Goal: Information Seeking & Learning: Learn about a topic

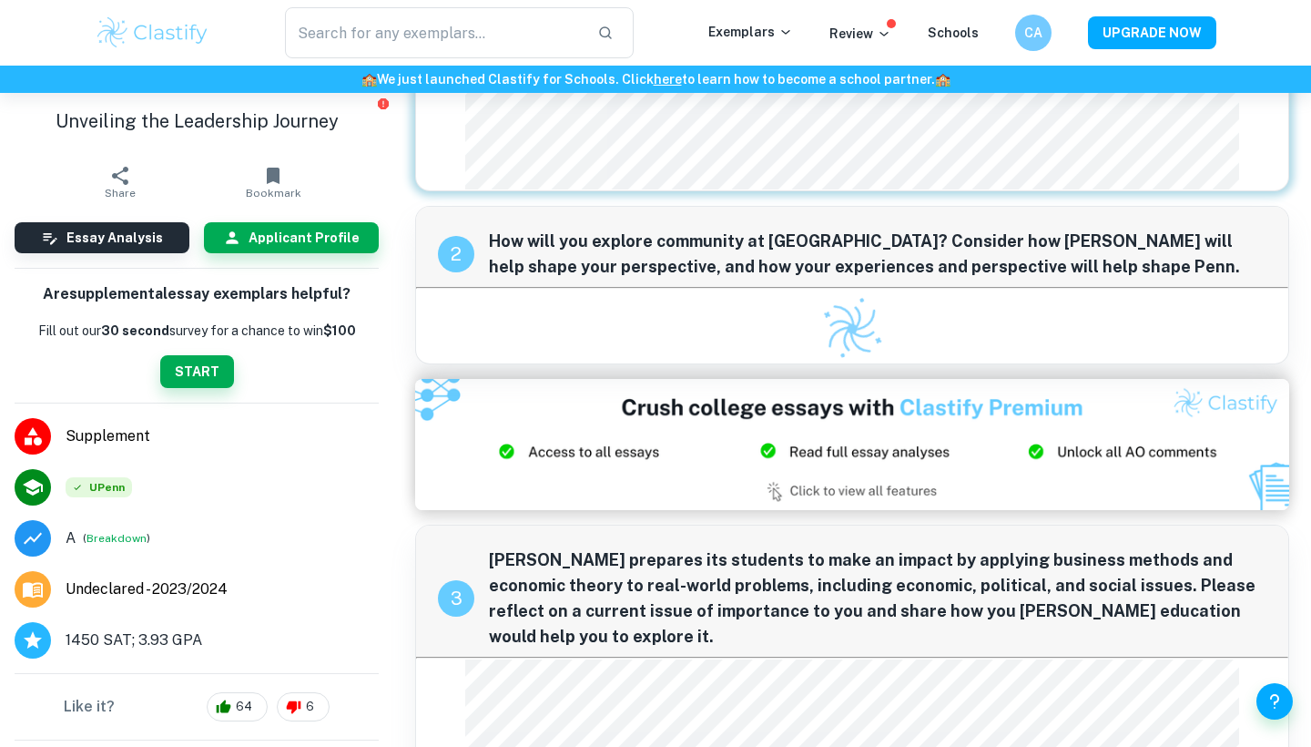
scroll to position [513, 0]
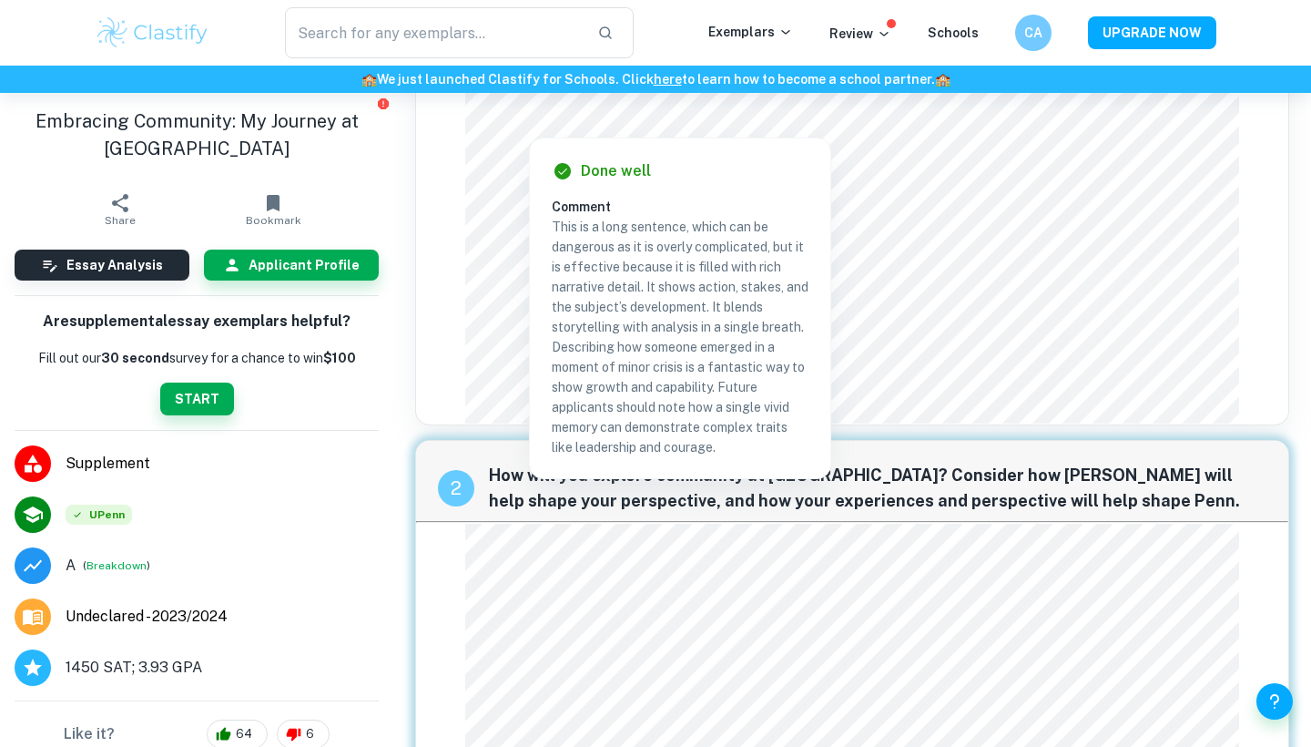
scroll to position [341, 0]
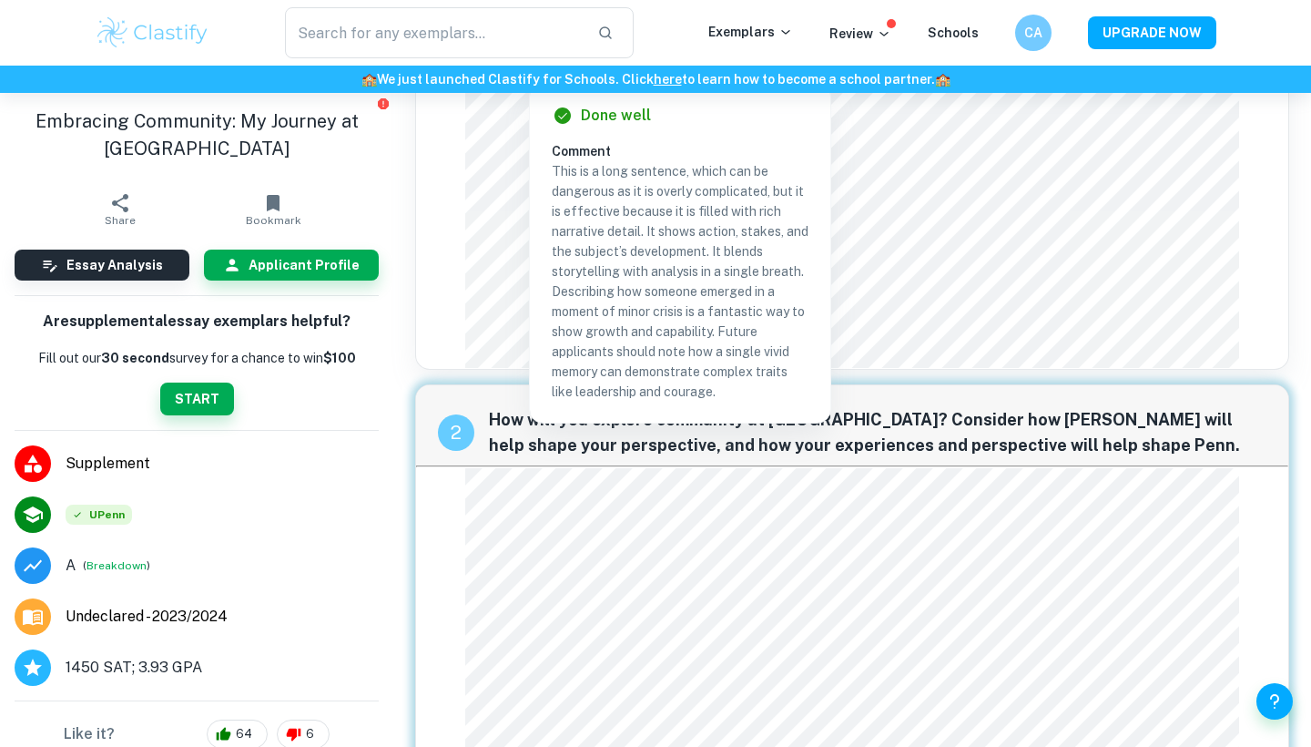
click at [1129, 343] on div "1 Write a short thank-you note to someone you have not yet thanked and would li…" at bounding box center [852, 71] width 874 height 596
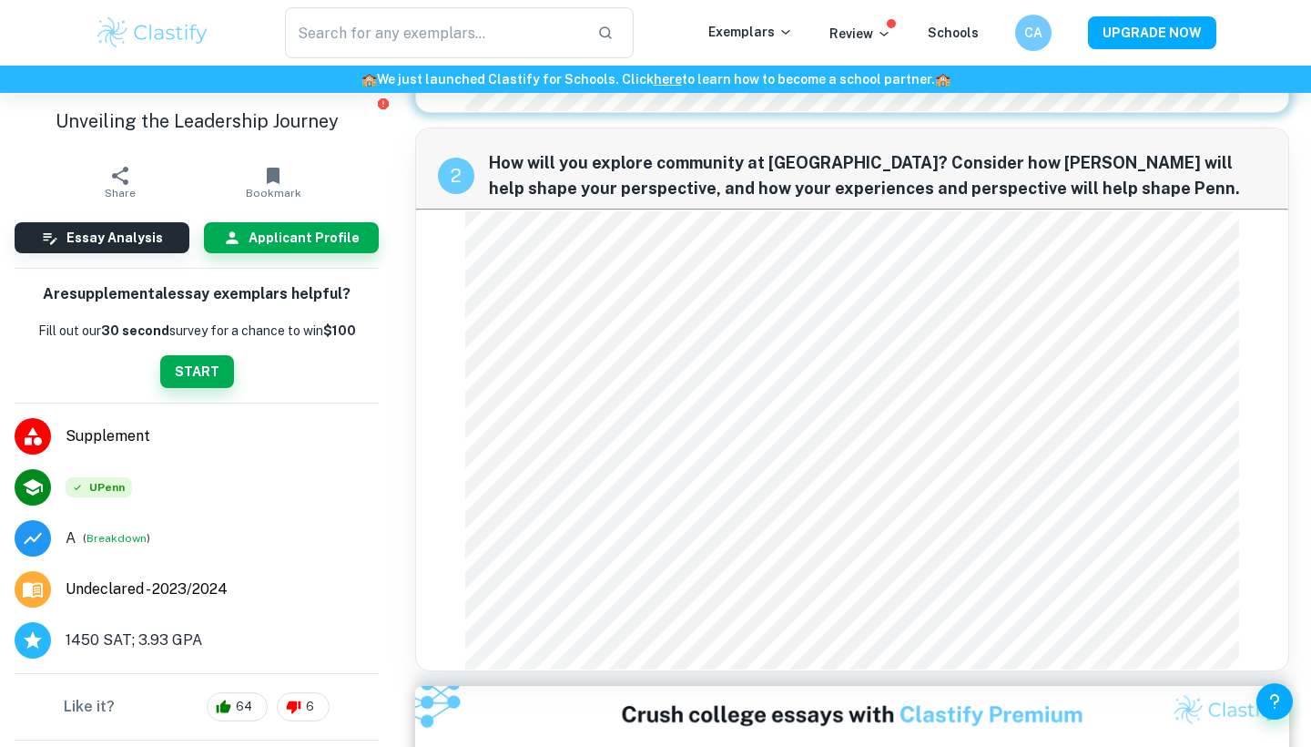
scroll to position [631, 0]
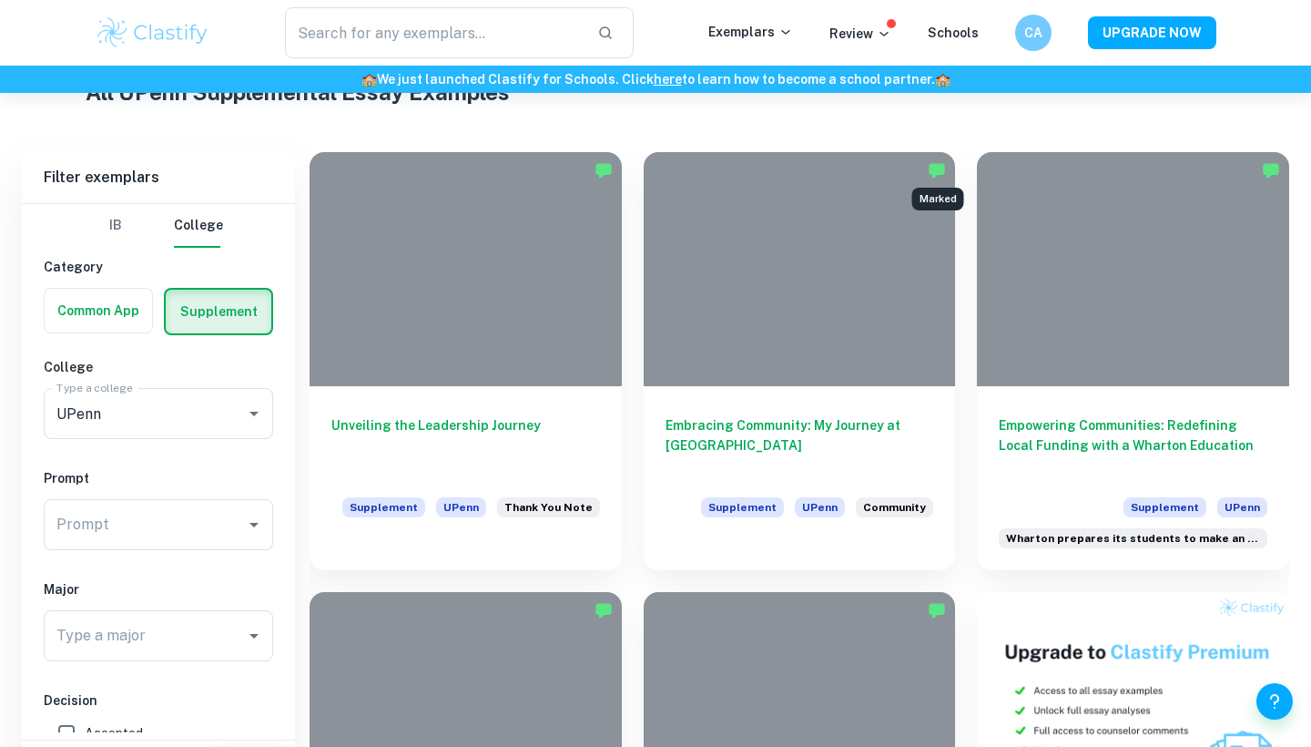
scroll to position [535, 0]
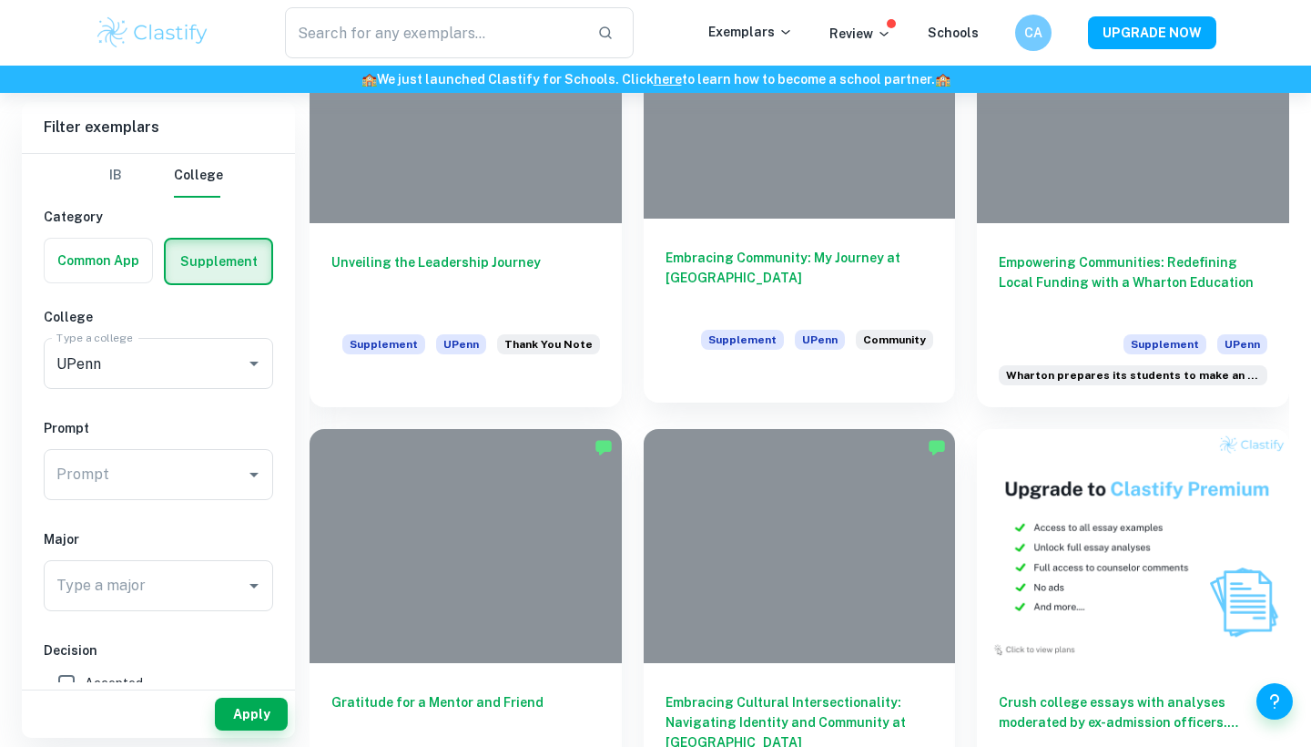
click at [870, 269] on h6 "Embracing Community: My Journey at Penn" at bounding box center [800, 278] width 269 height 60
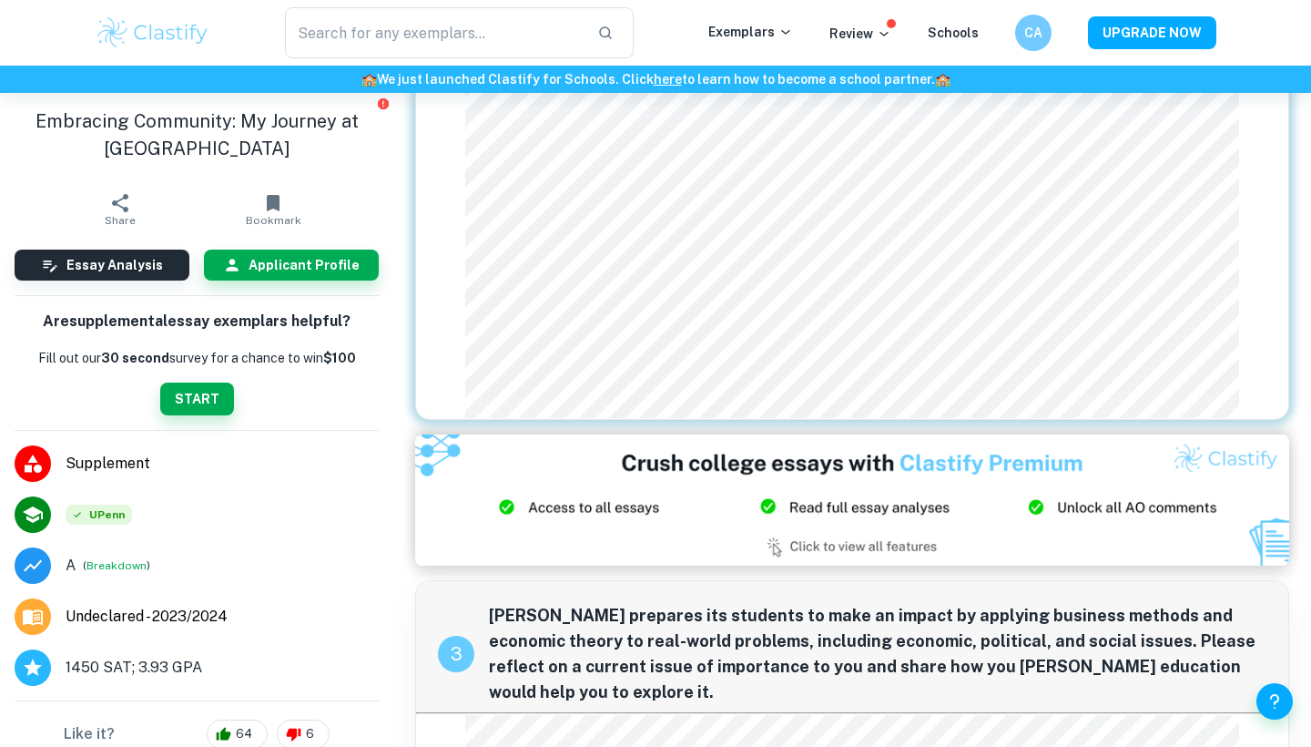
scroll to position [839, 0]
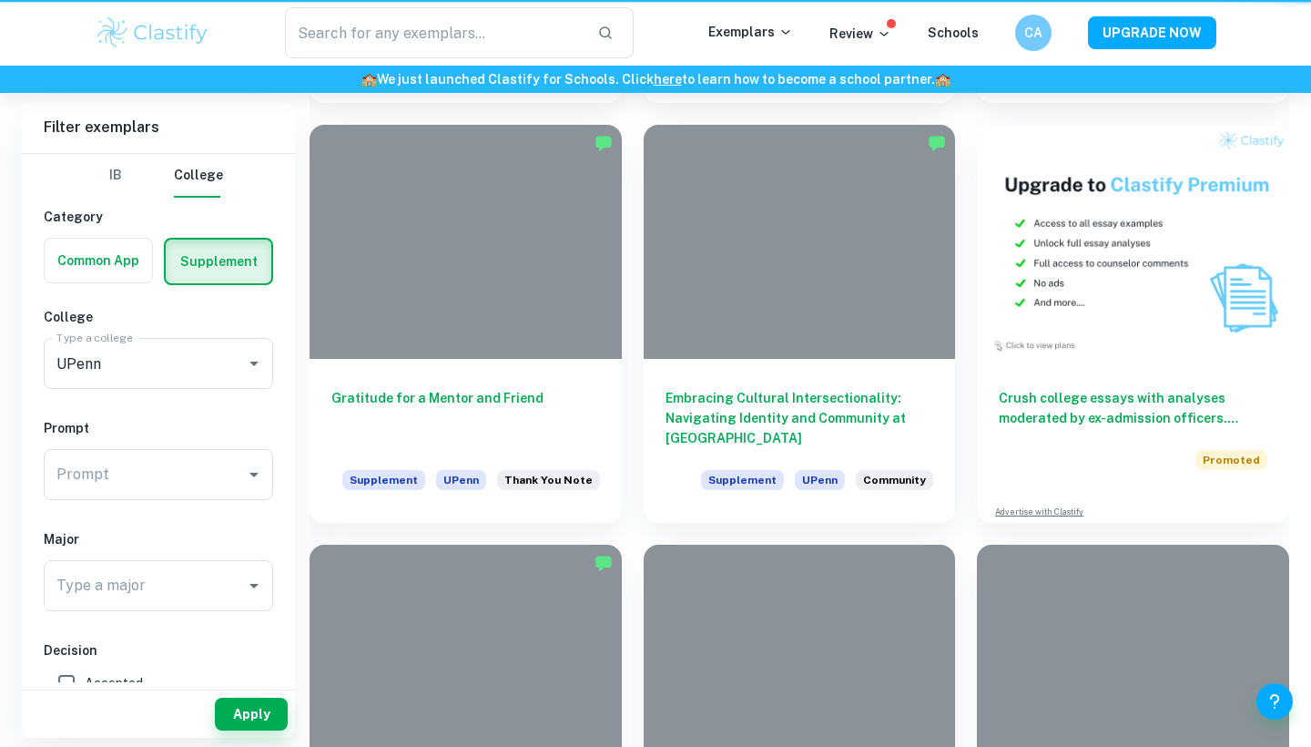
scroll to position [535, 0]
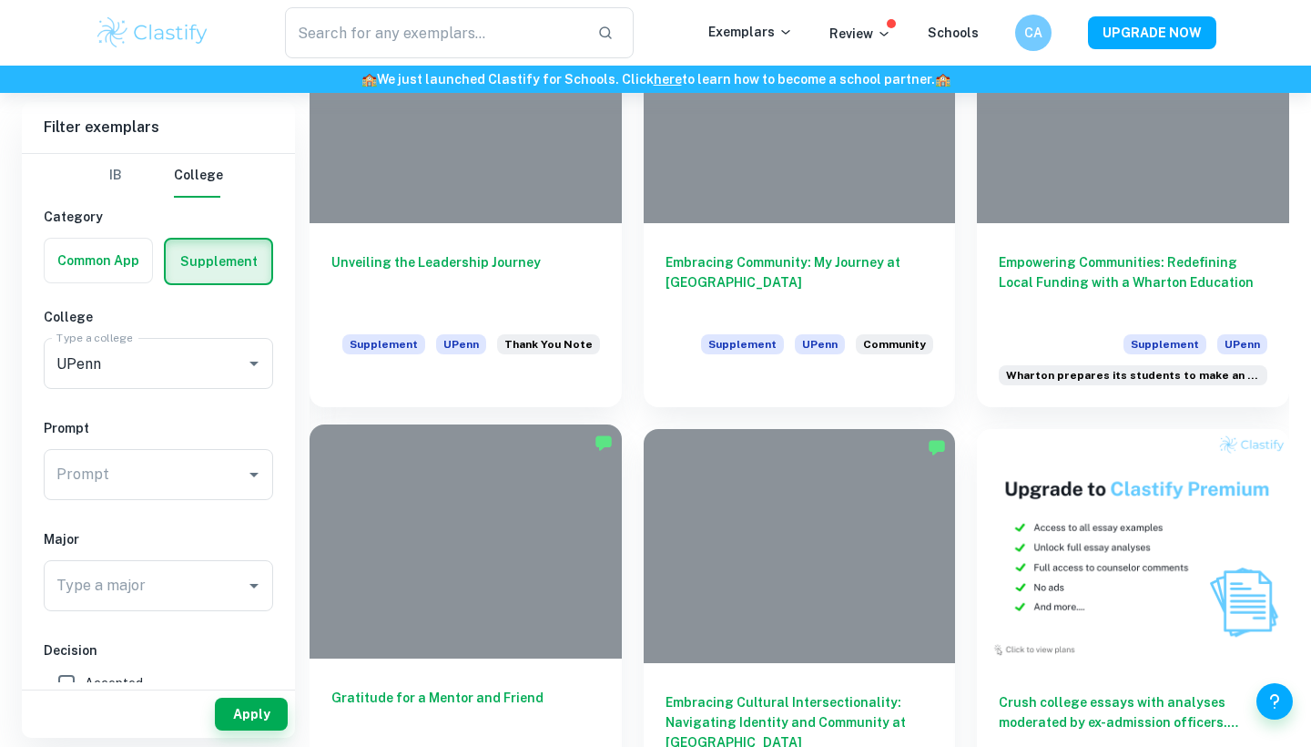
click at [435, 475] on div at bounding box center [466, 541] width 312 height 234
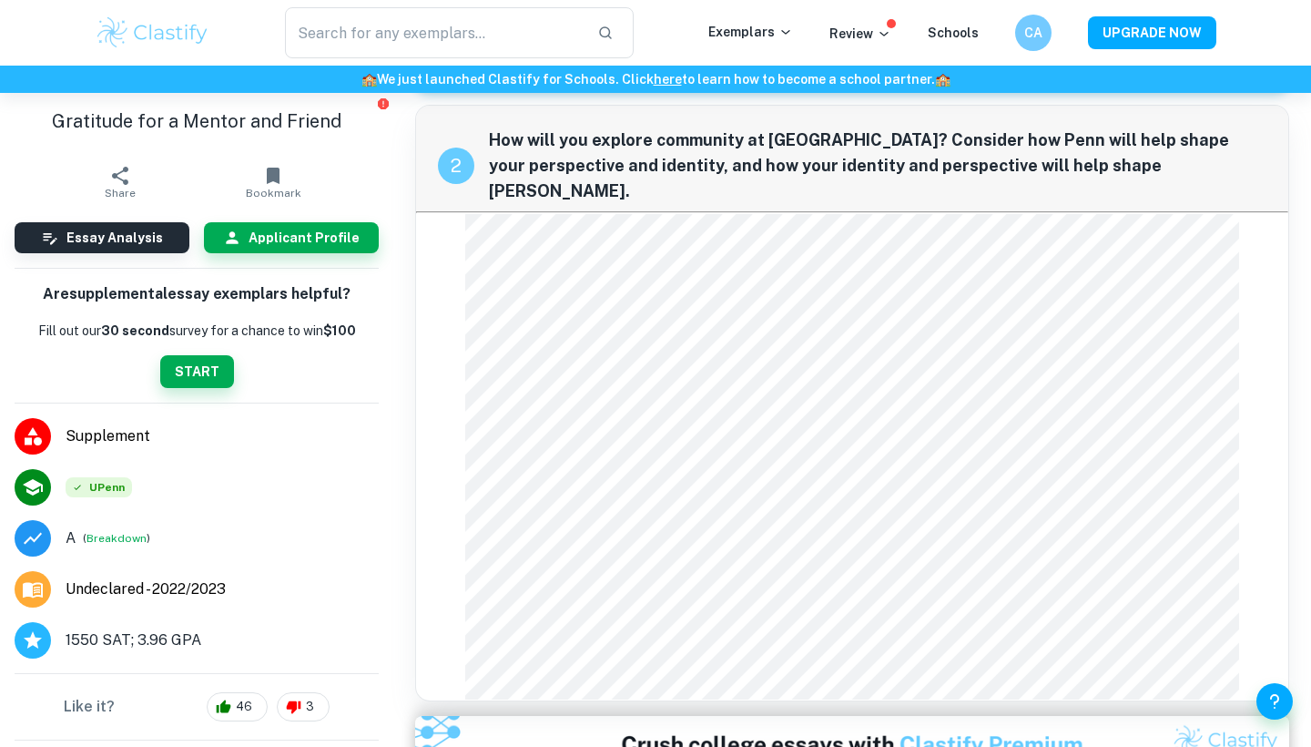
scroll to position [511, 0]
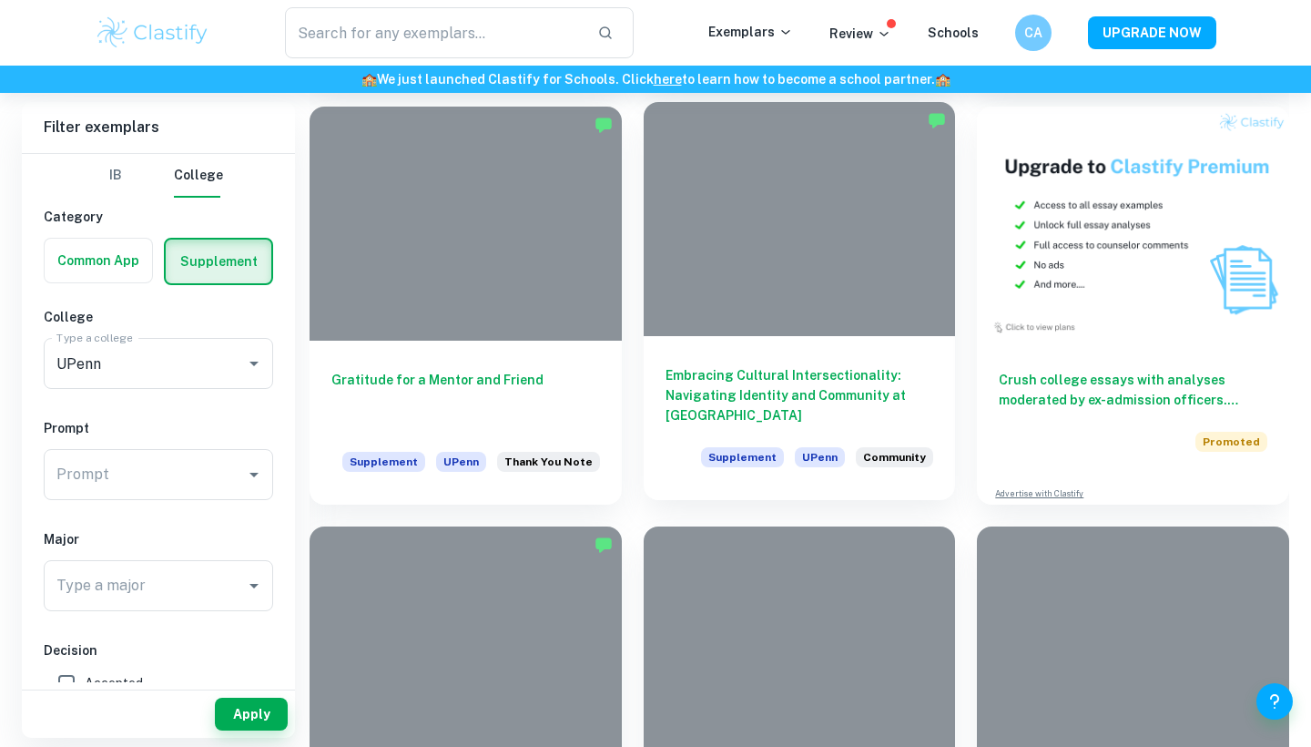
scroll to position [910, 0]
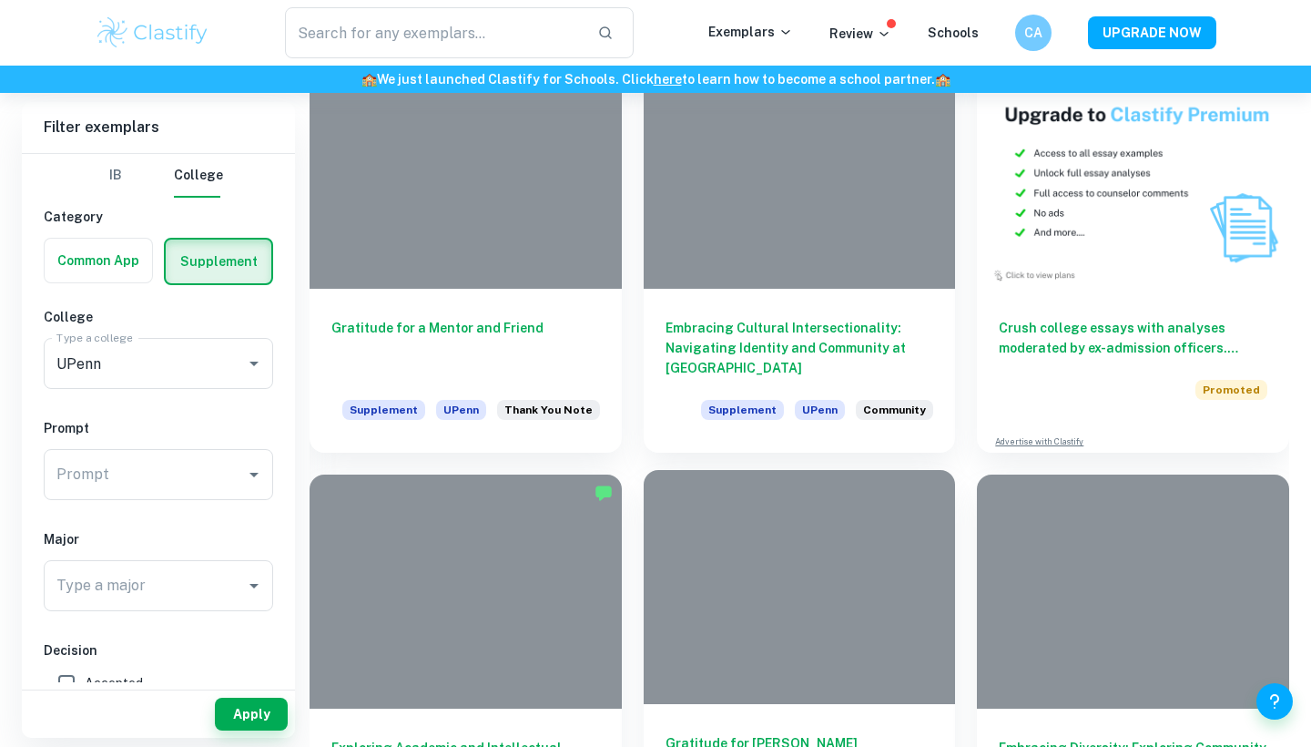
click at [725, 613] on div at bounding box center [800, 587] width 312 height 234
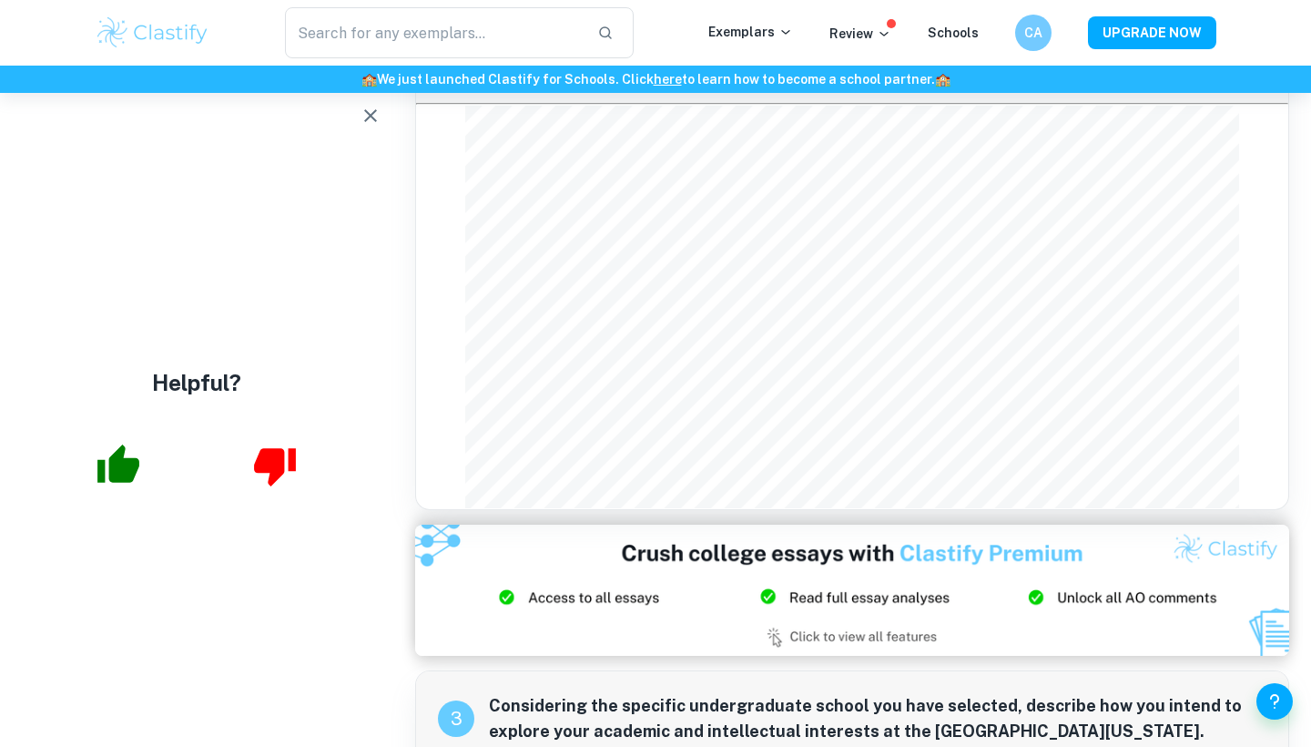
scroll to position [650, 0]
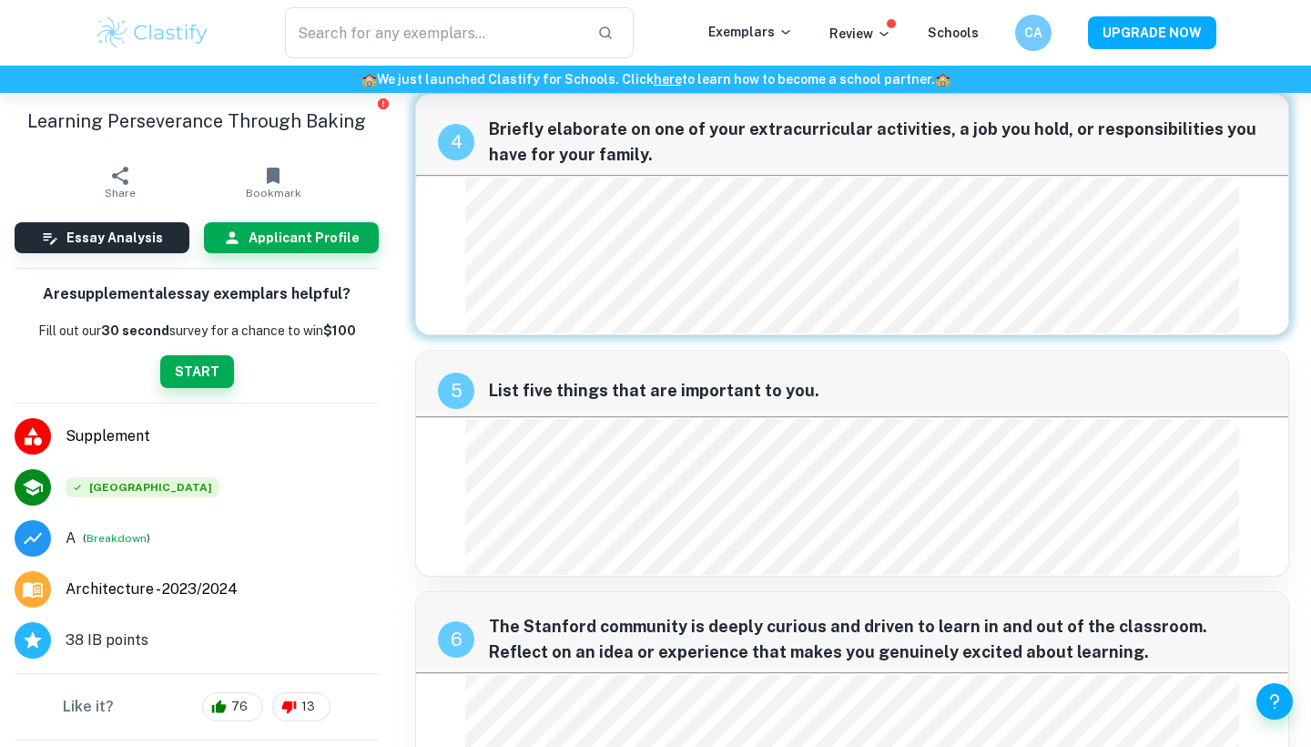
scroll to position [917, 0]
